Goal: Information Seeking & Learning: Learn about a topic

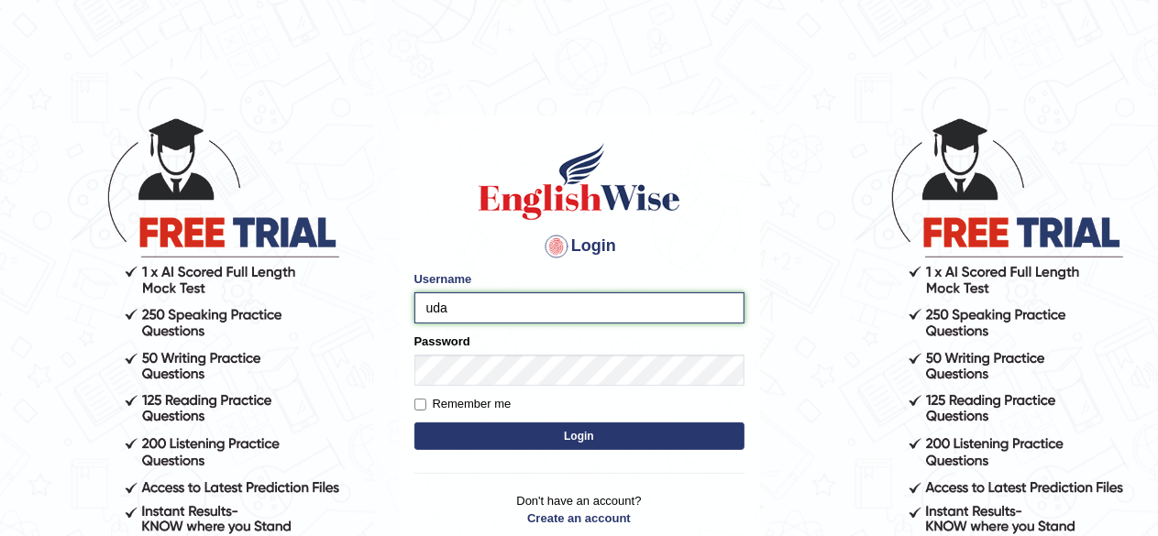
type input "udahal"
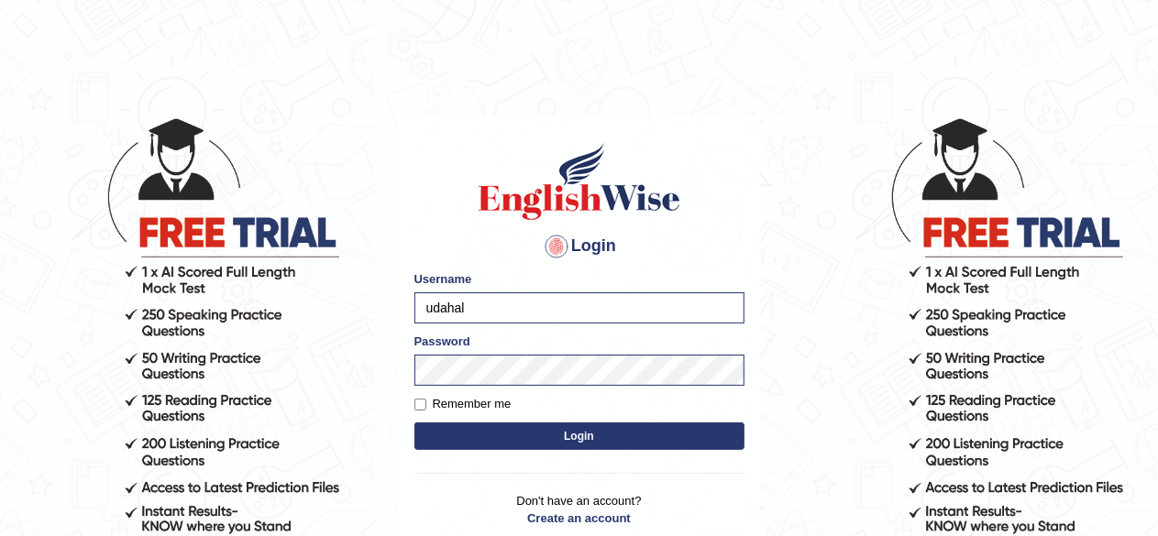
click at [568, 427] on button "Login" at bounding box center [579, 436] width 330 height 27
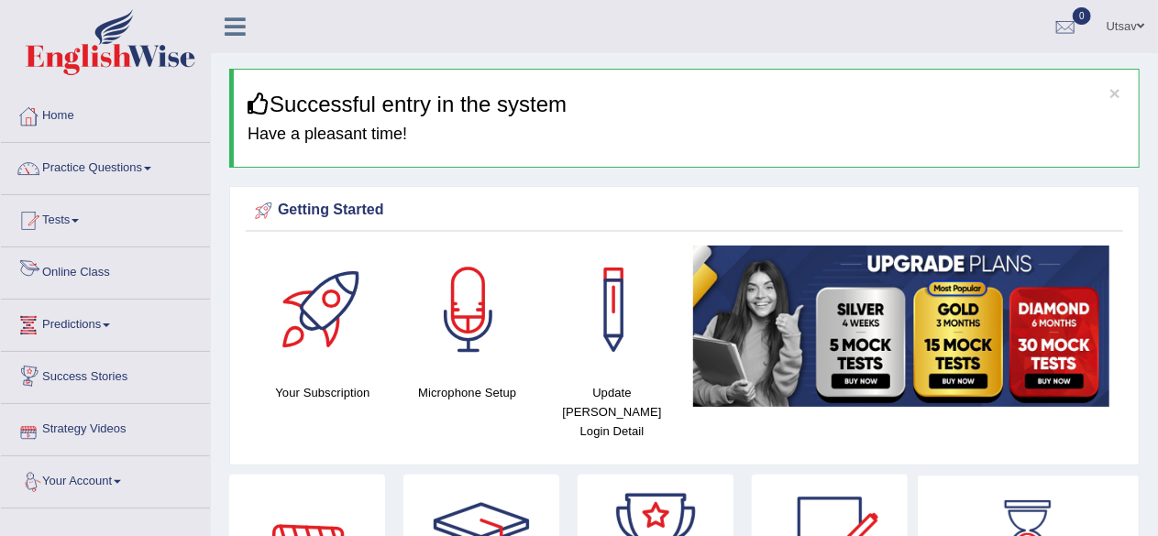
click at [108, 274] on link "Online Class" at bounding box center [105, 270] width 209 height 46
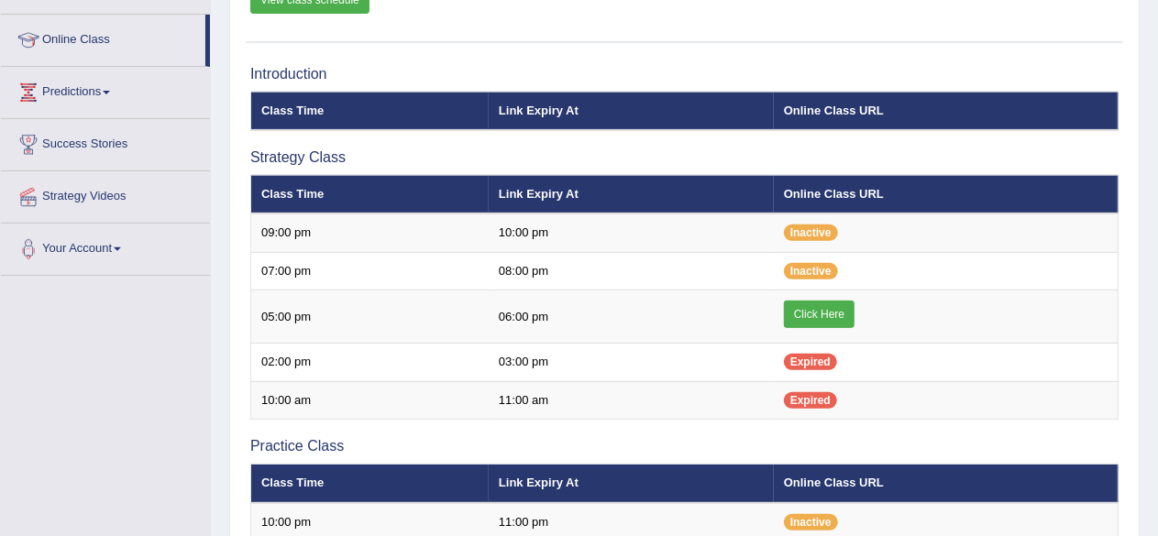
scroll to position [236, 0]
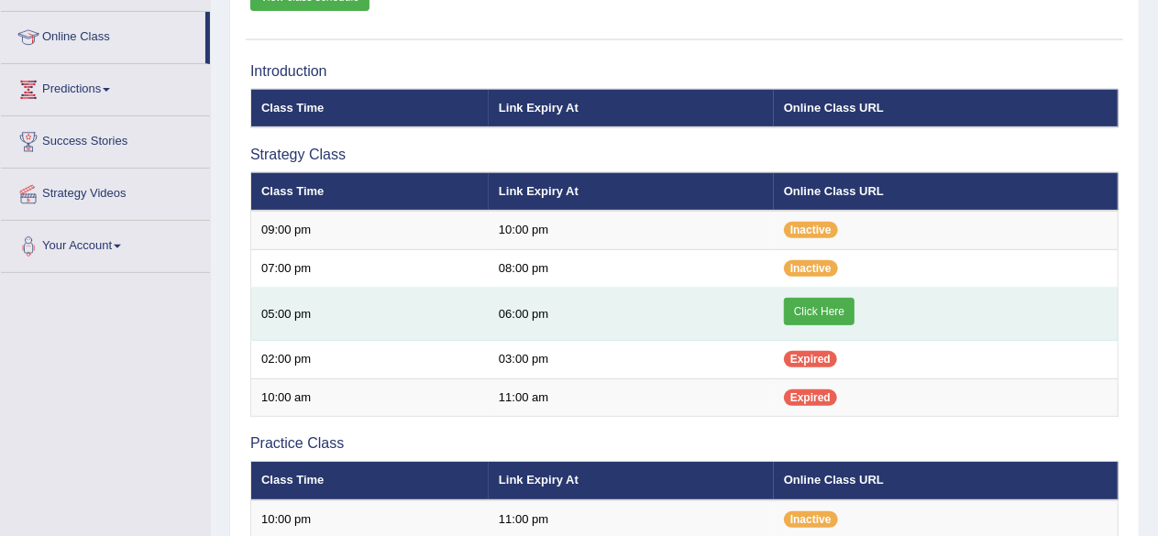
click at [829, 308] on link "Click Here" at bounding box center [819, 311] width 71 height 27
